Goal: Transaction & Acquisition: Book appointment/travel/reservation

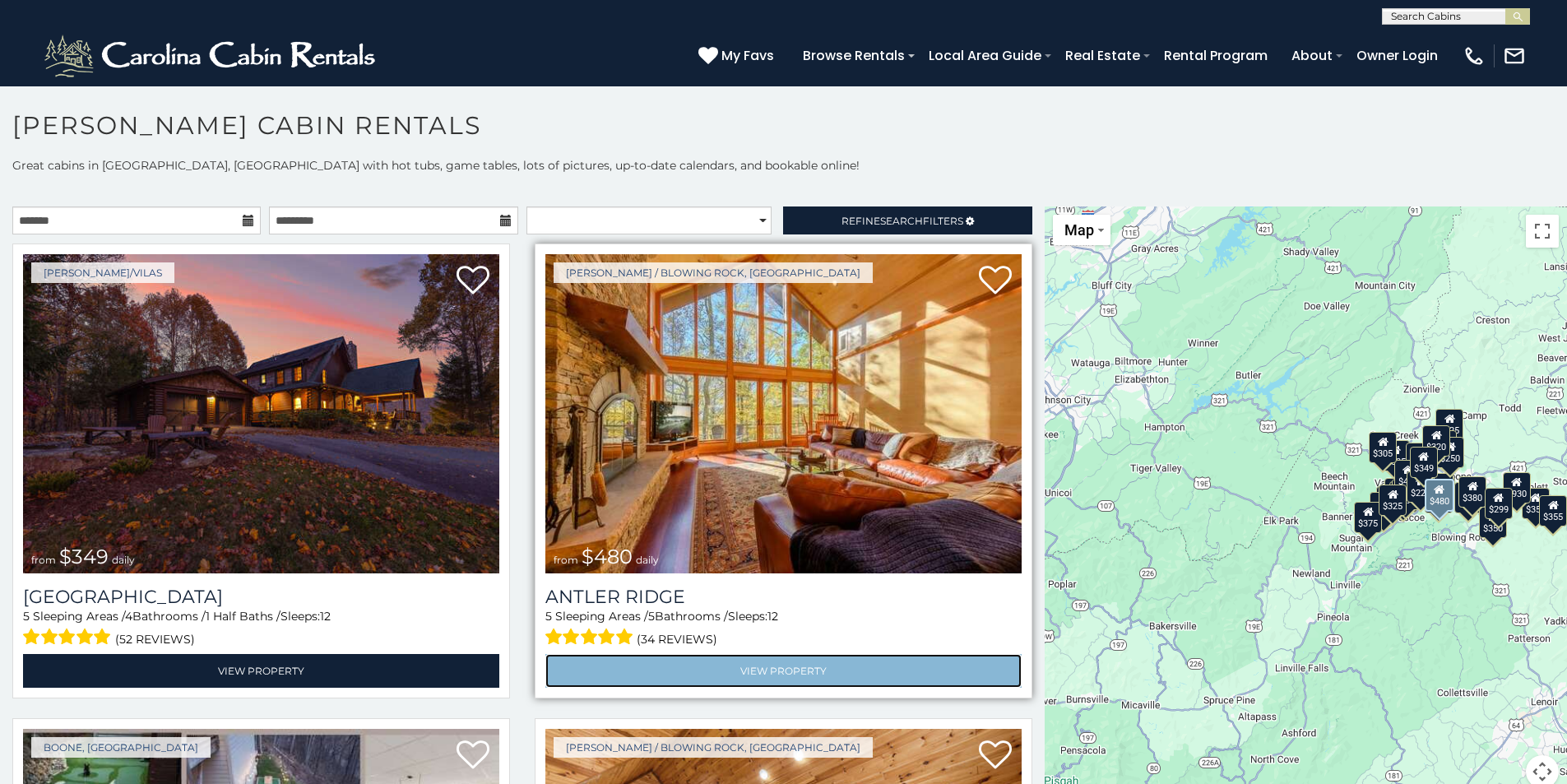
click at [701, 667] on link "View Property" at bounding box center [784, 671] width 476 height 34
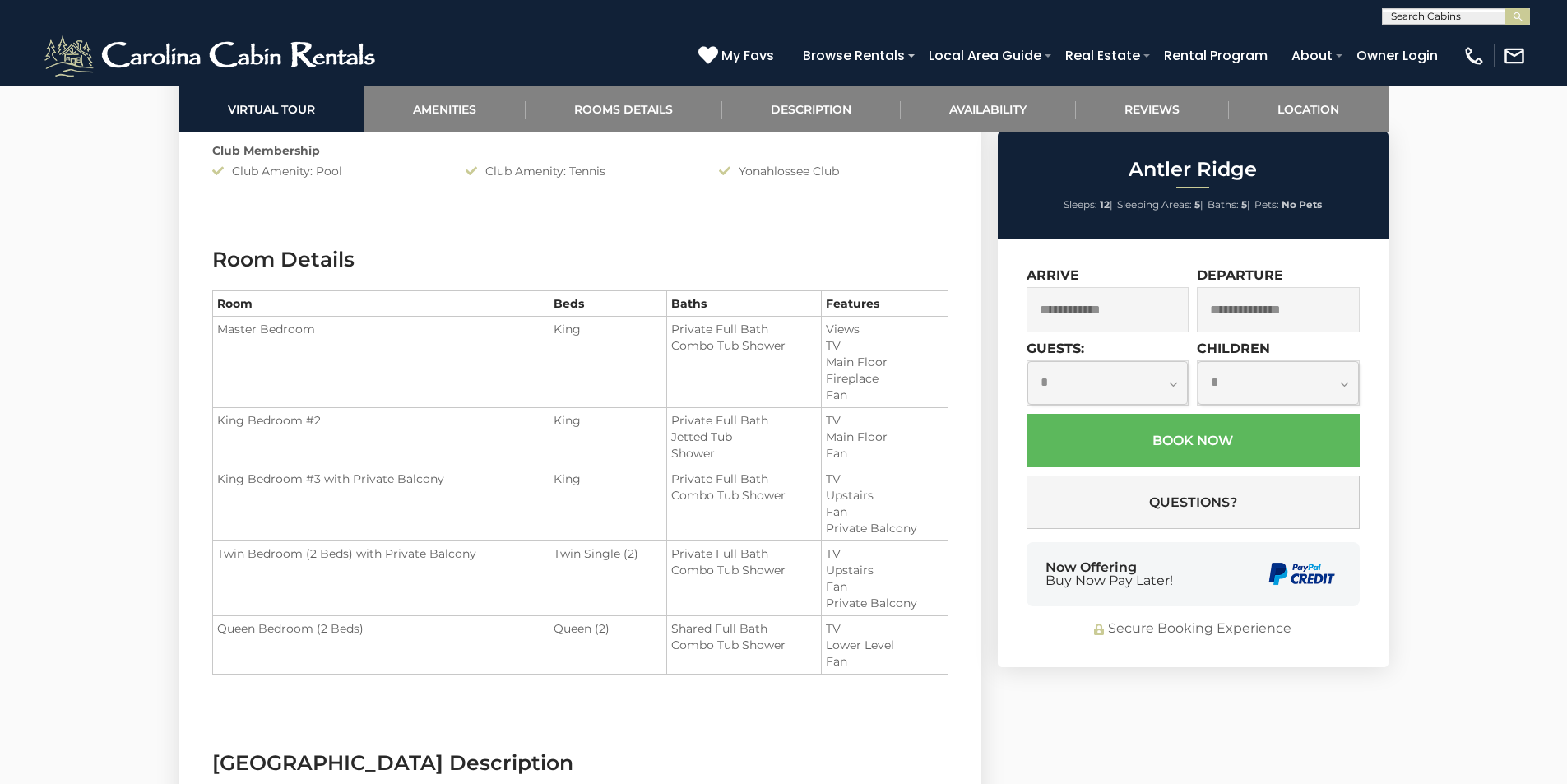
scroll to position [2303, 0]
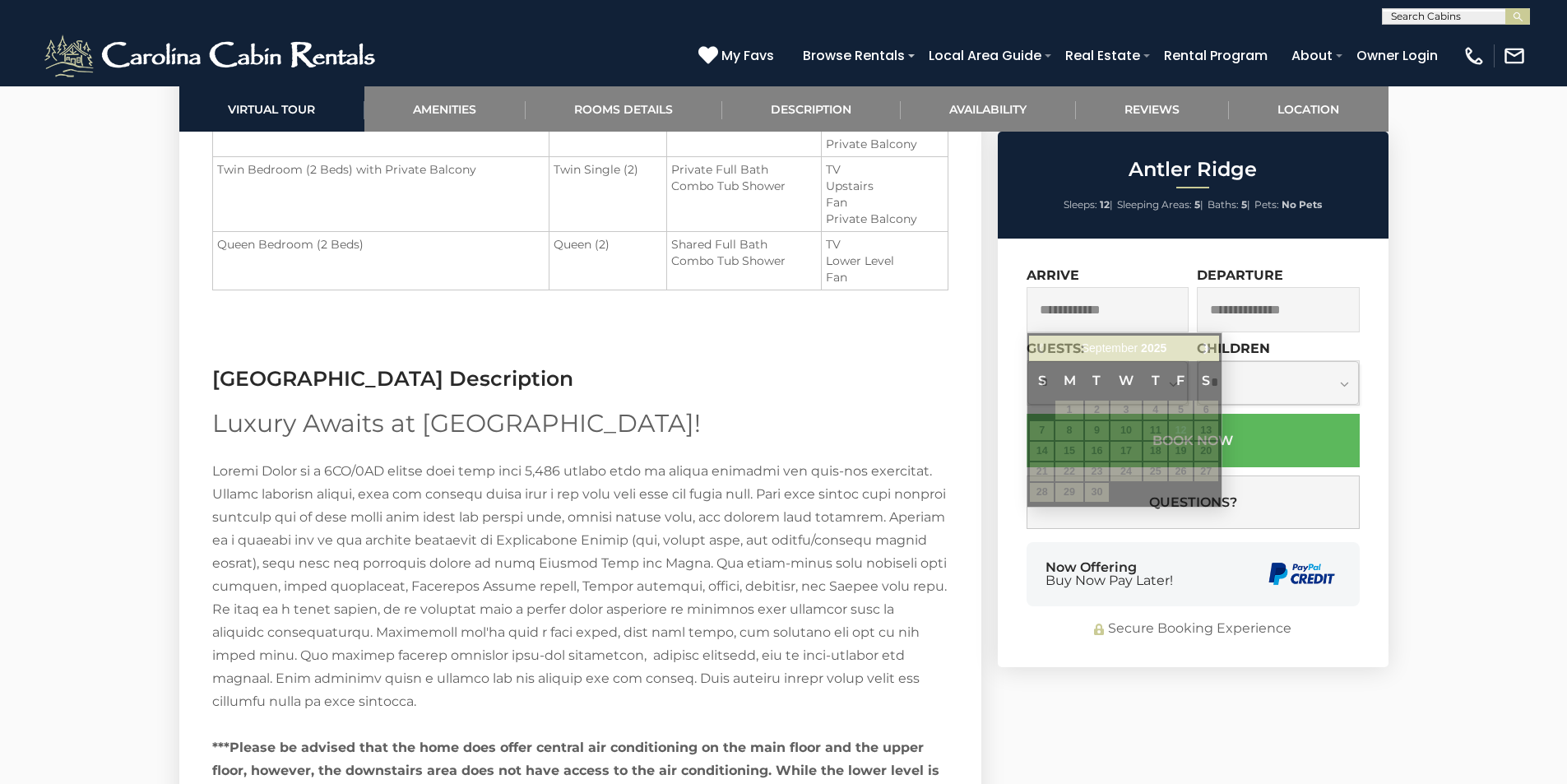
click at [1070, 296] on input "text" at bounding box center [1108, 309] width 163 height 45
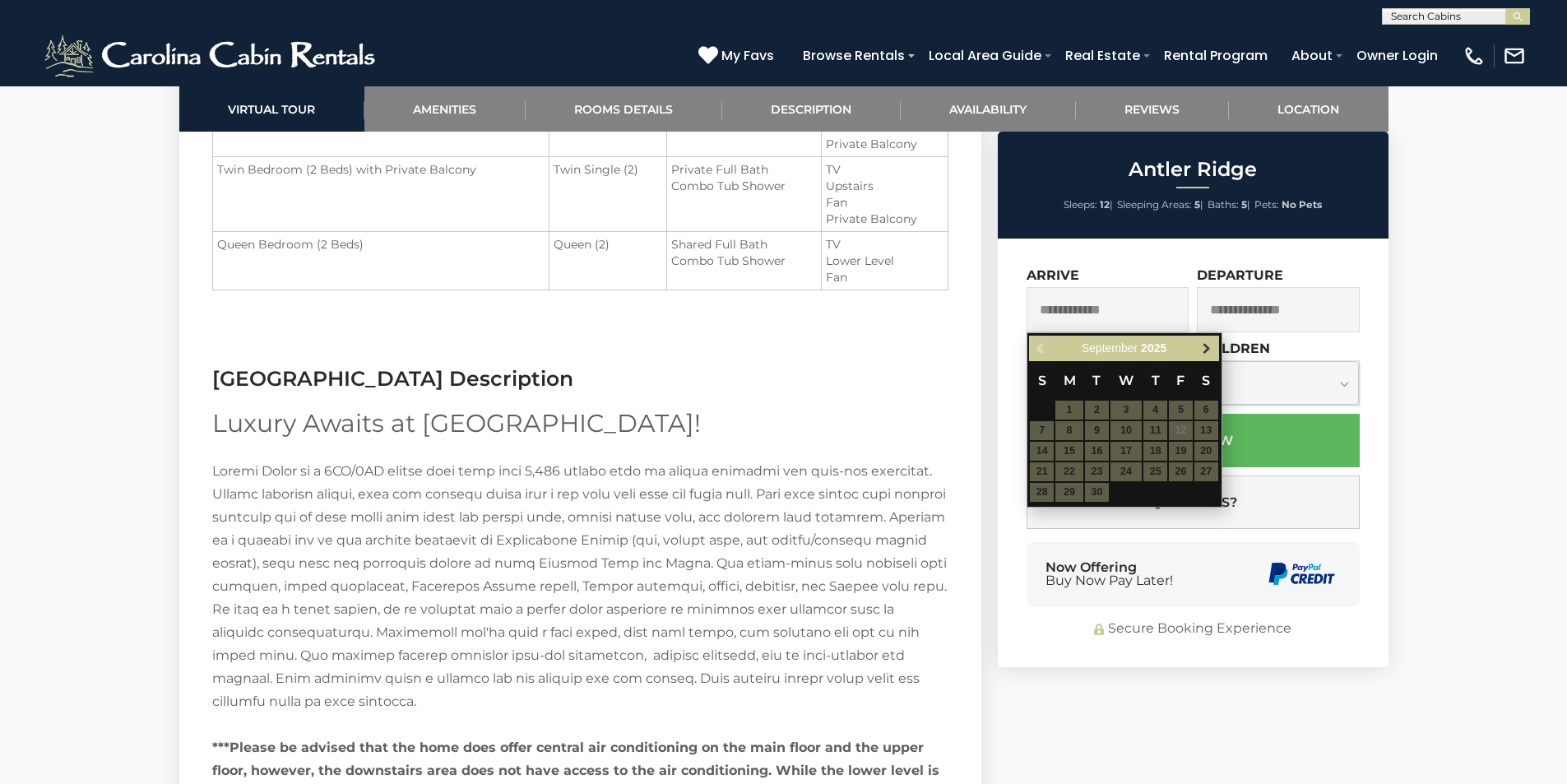
click at [1207, 342] on span "Next" at bounding box center [1206, 349] width 13 height 13
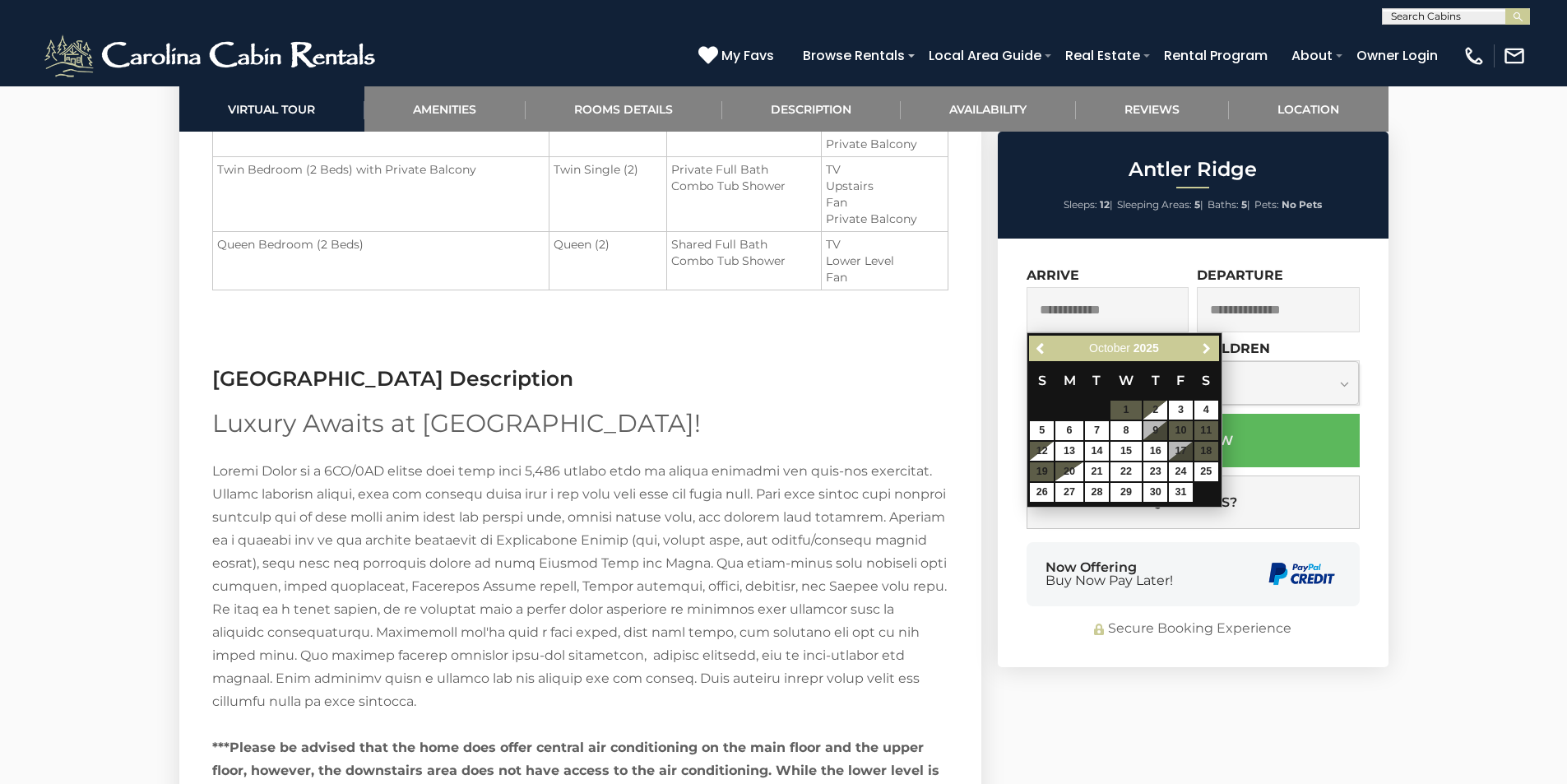
click at [1207, 342] on span "Next" at bounding box center [1206, 349] width 13 height 13
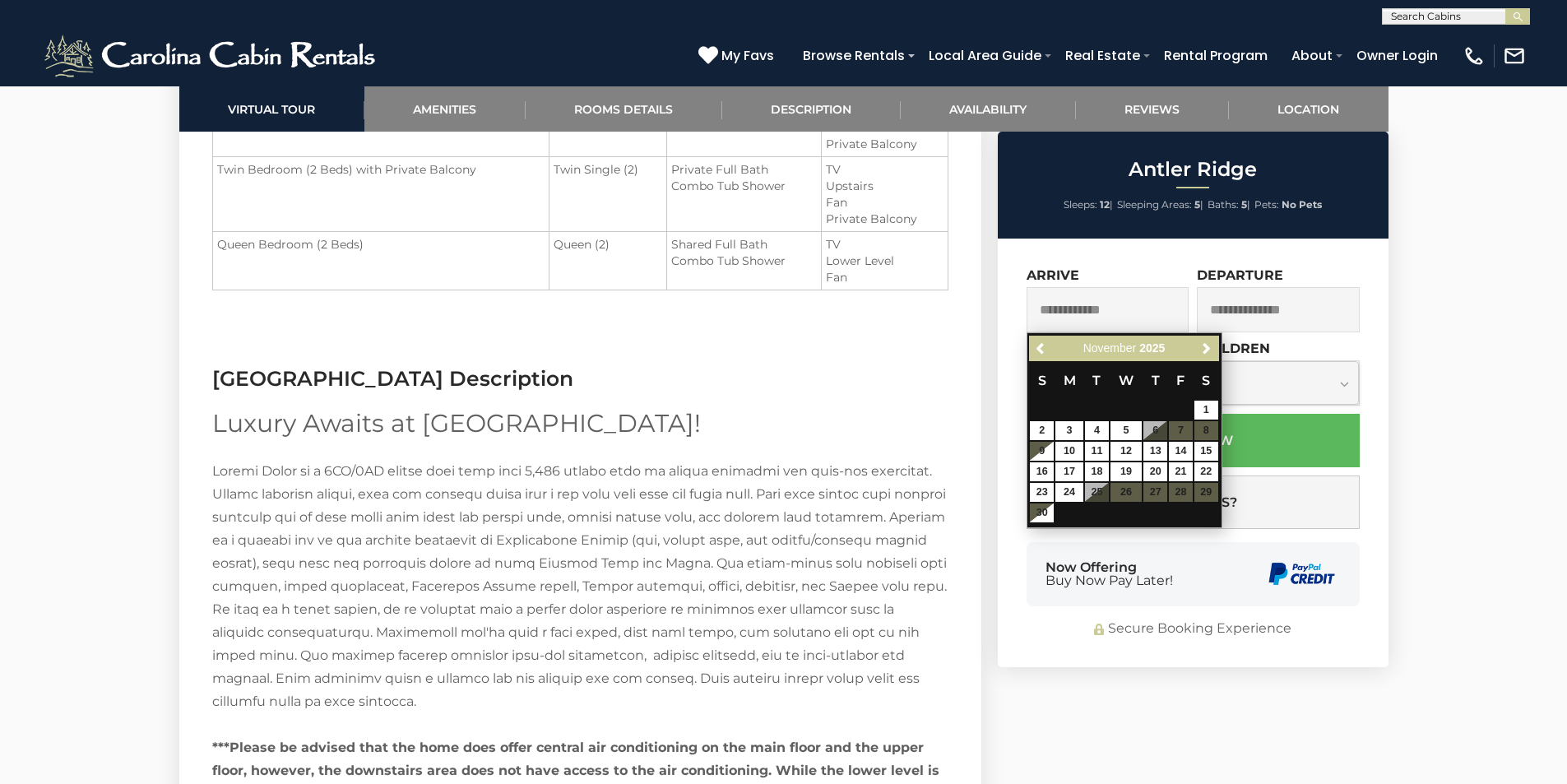
click at [1124, 494] on table "S M T W T F S 1 2 3 4 5 6 7 8 9 10 11 12 13 14 15 16 17 18 19 20 21 22 23 24 25…" at bounding box center [1124, 442] width 189 height 162
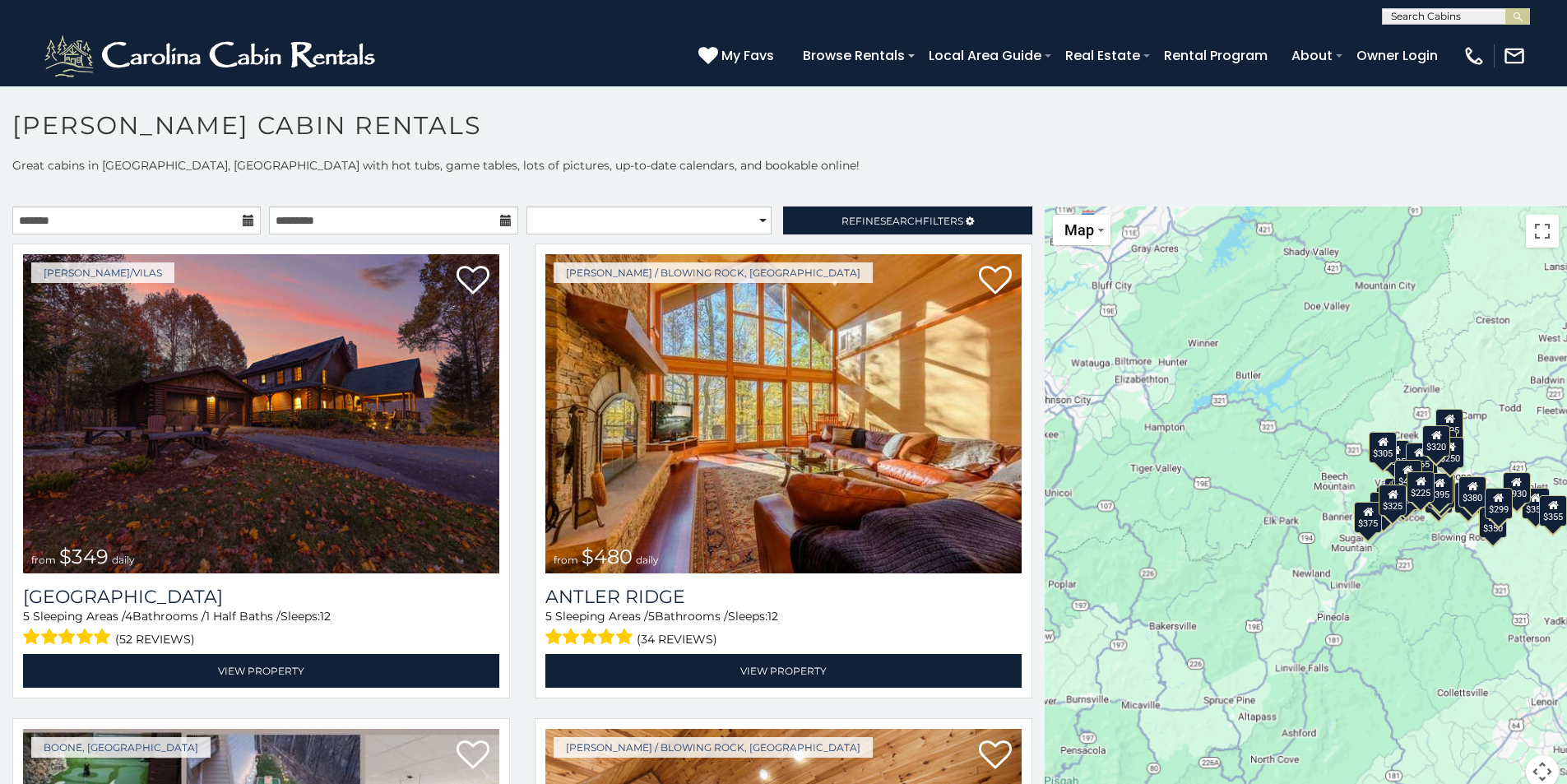
scroll to position [15, 0]
